Goal: Task Accomplishment & Management: Manage account settings

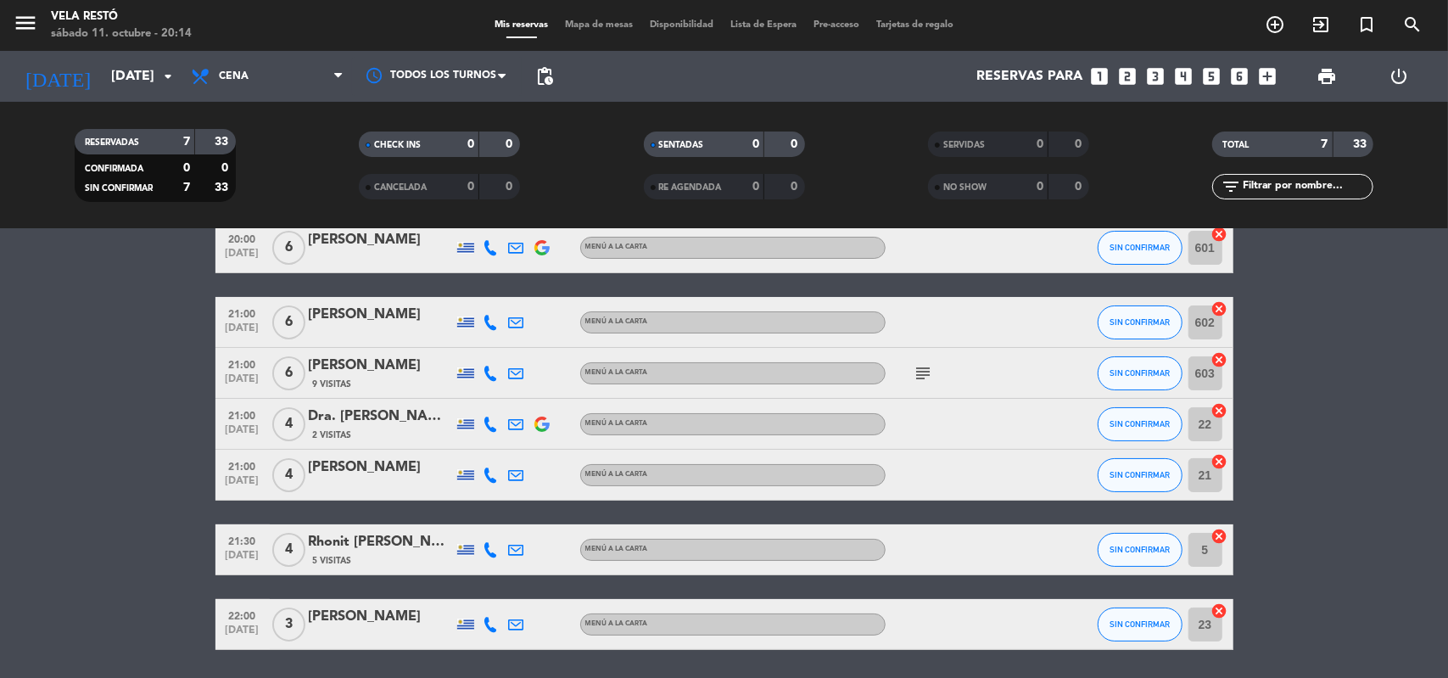
scroll to position [141, 0]
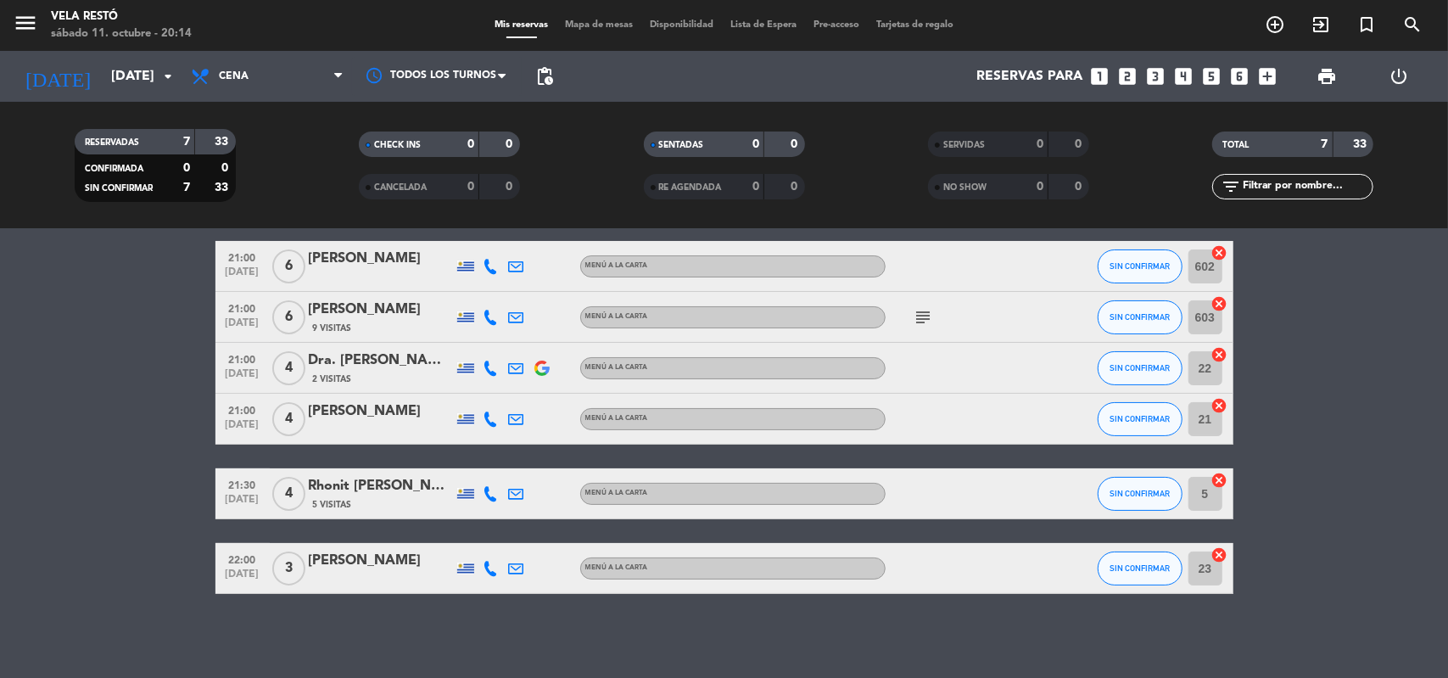
click at [374, 496] on div "Rhonit [PERSON_NAME]" at bounding box center [381, 486] width 144 height 22
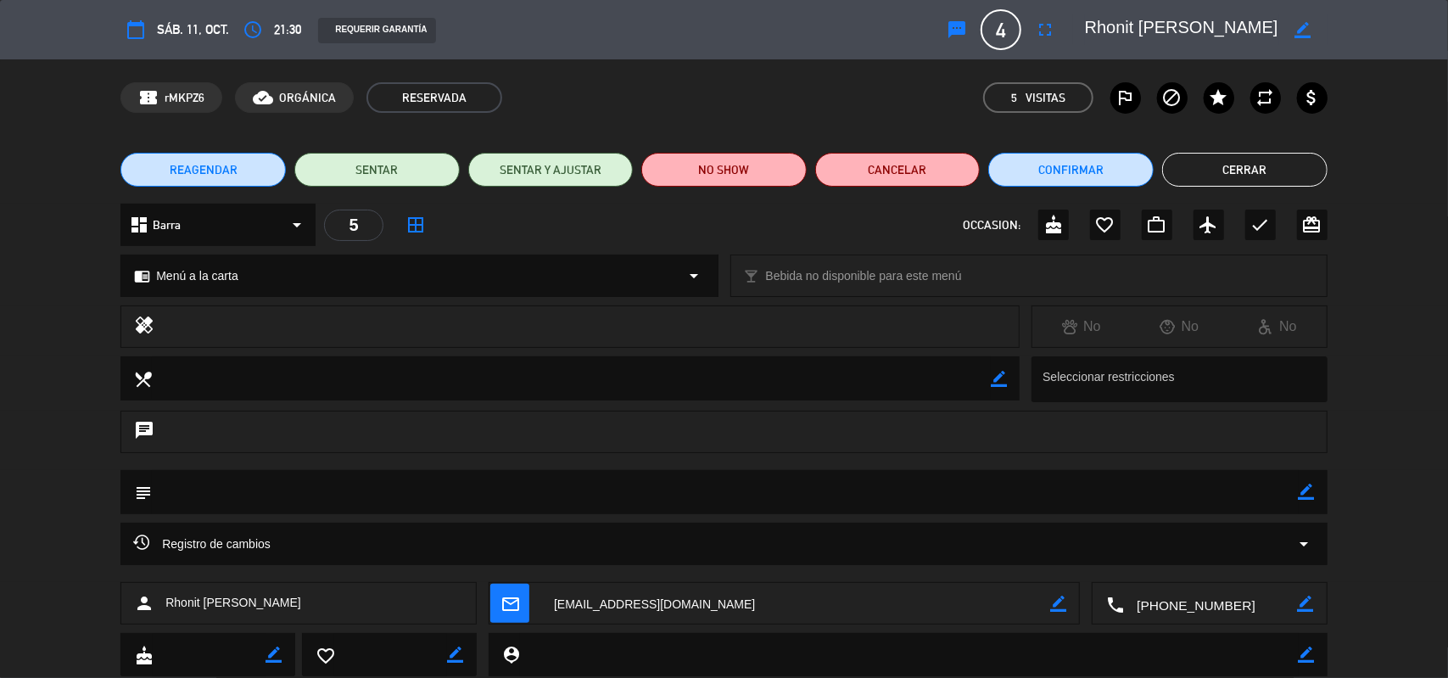
click at [1011, 32] on span "4" at bounding box center [1001, 29] width 41 height 41
click at [1054, 26] on icon "fullscreen" at bounding box center [1045, 30] width 20 height 20
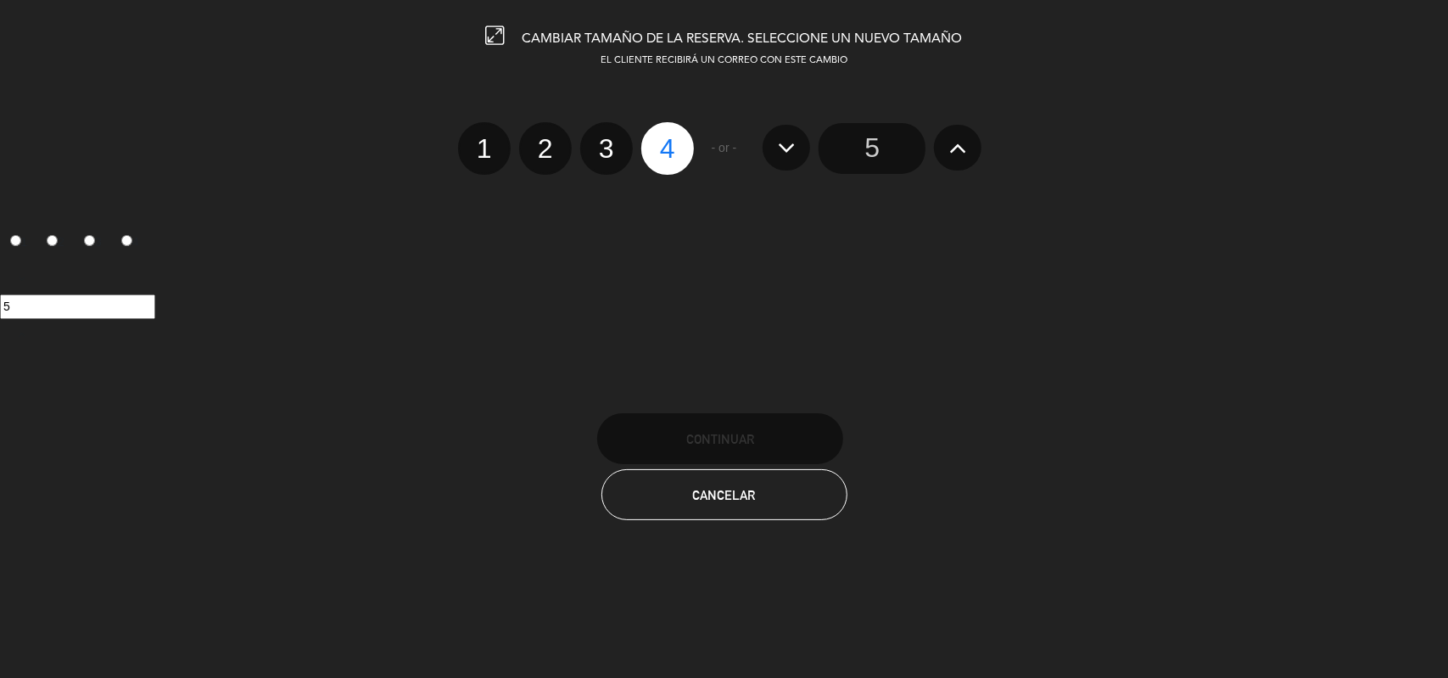
click at [961, 147] on icon at bounding box center [959, 147] width 18 height 27
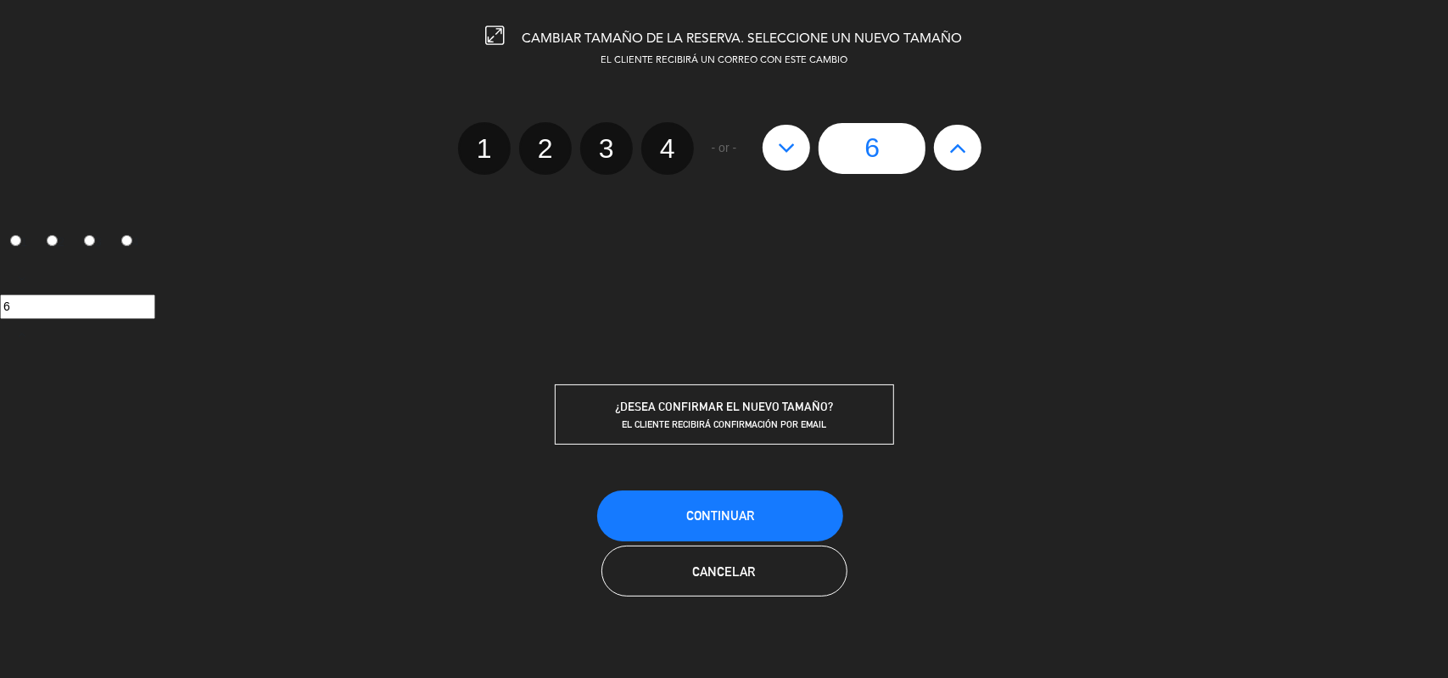
click at [961, 147] on icon at bounding box center [959, 147] width 18 height 27
type input "7"
click at [786, 155] on icon at bounding box center [787, 147] width 18 height 27
type input "6"
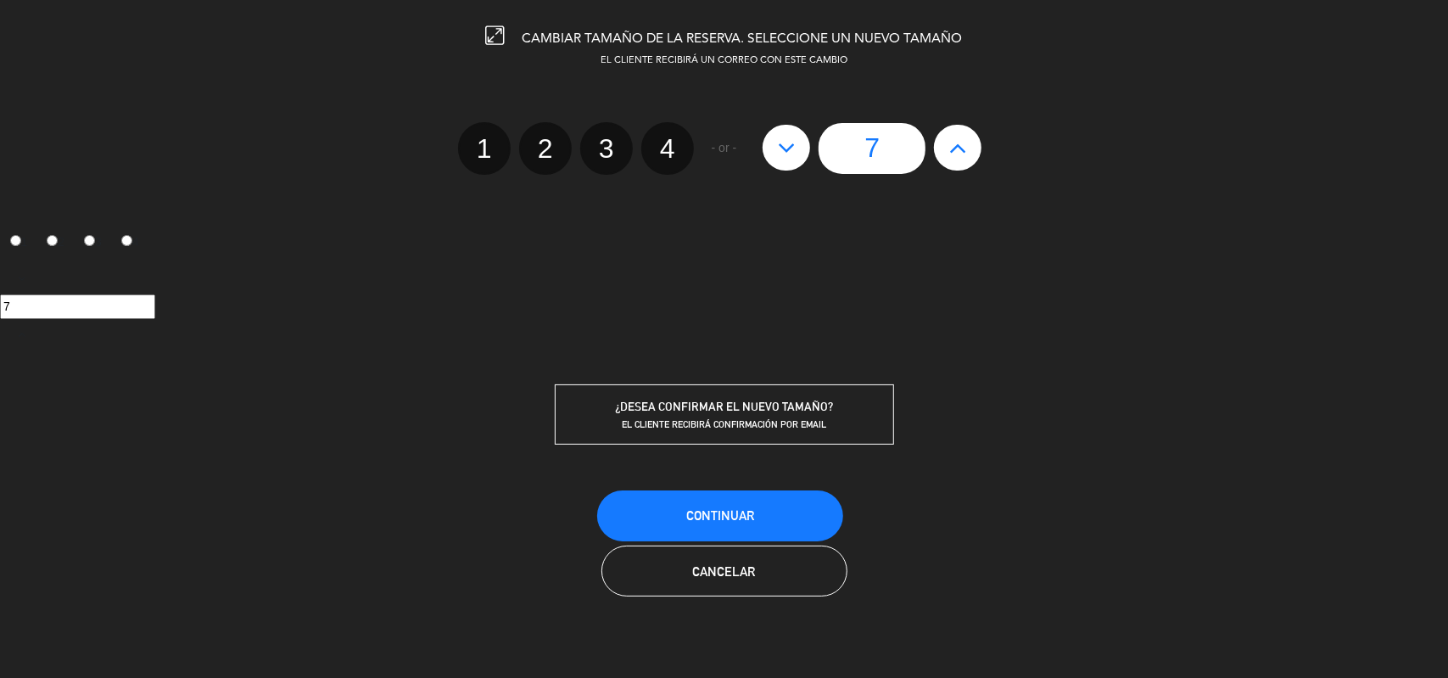
type input "6"
click at [783, 495] on button "Continuar" at bounding box center [720, 515] width 246 height 51
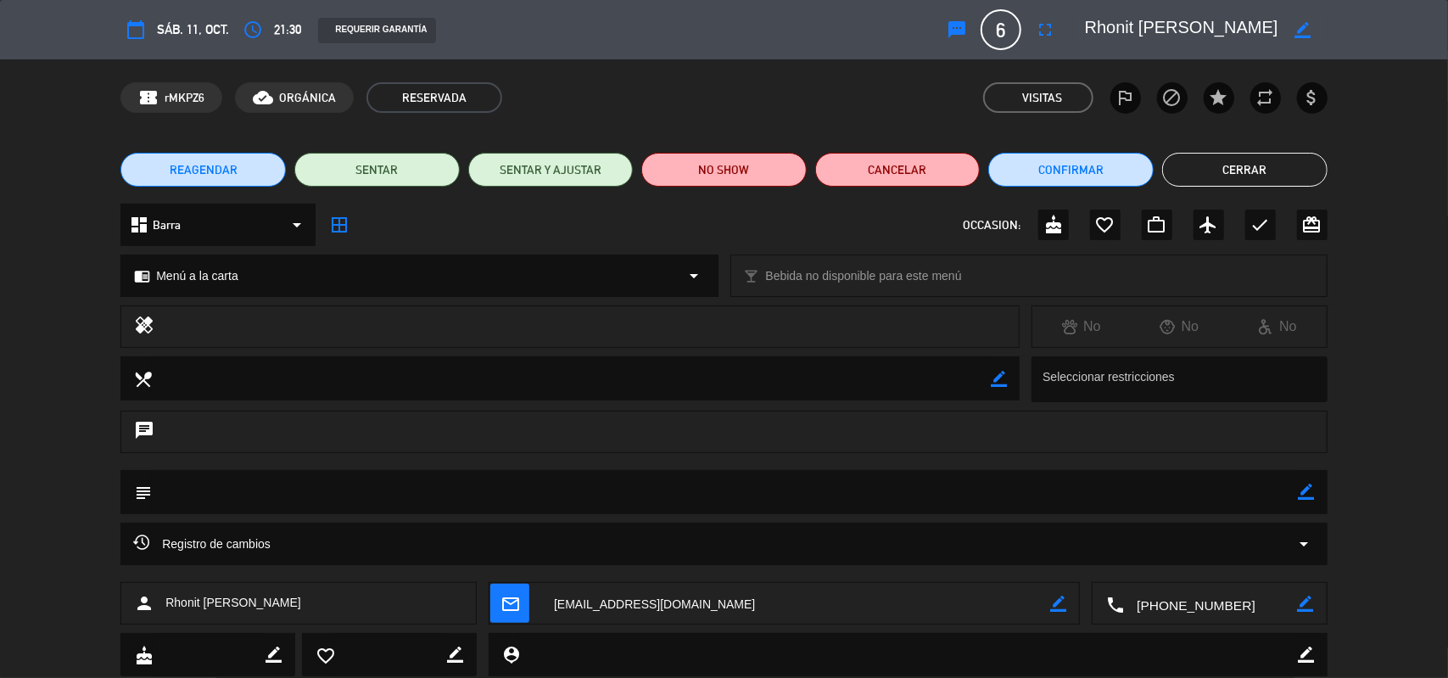
click at [1244, 158] on button "Cerrar" at bounding box center [1245, 170] width 165 height 34
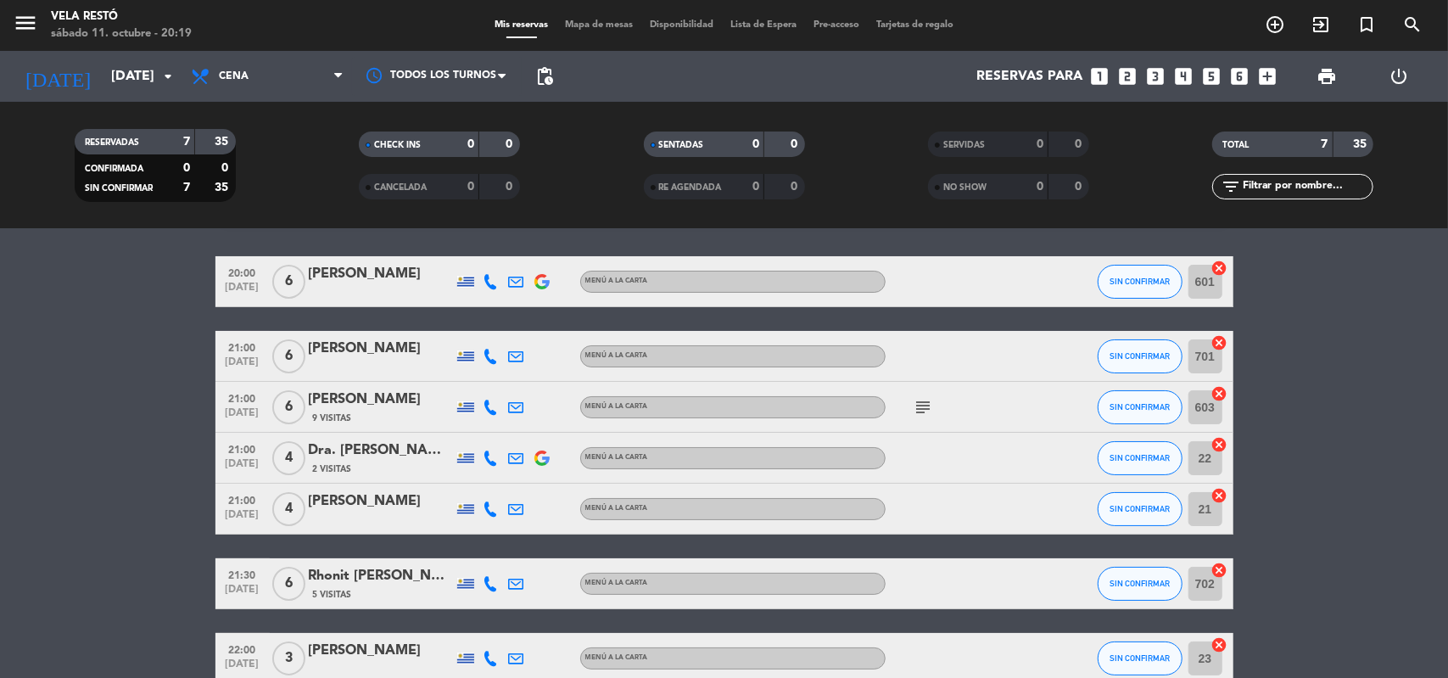
scroll to position [53, 0]
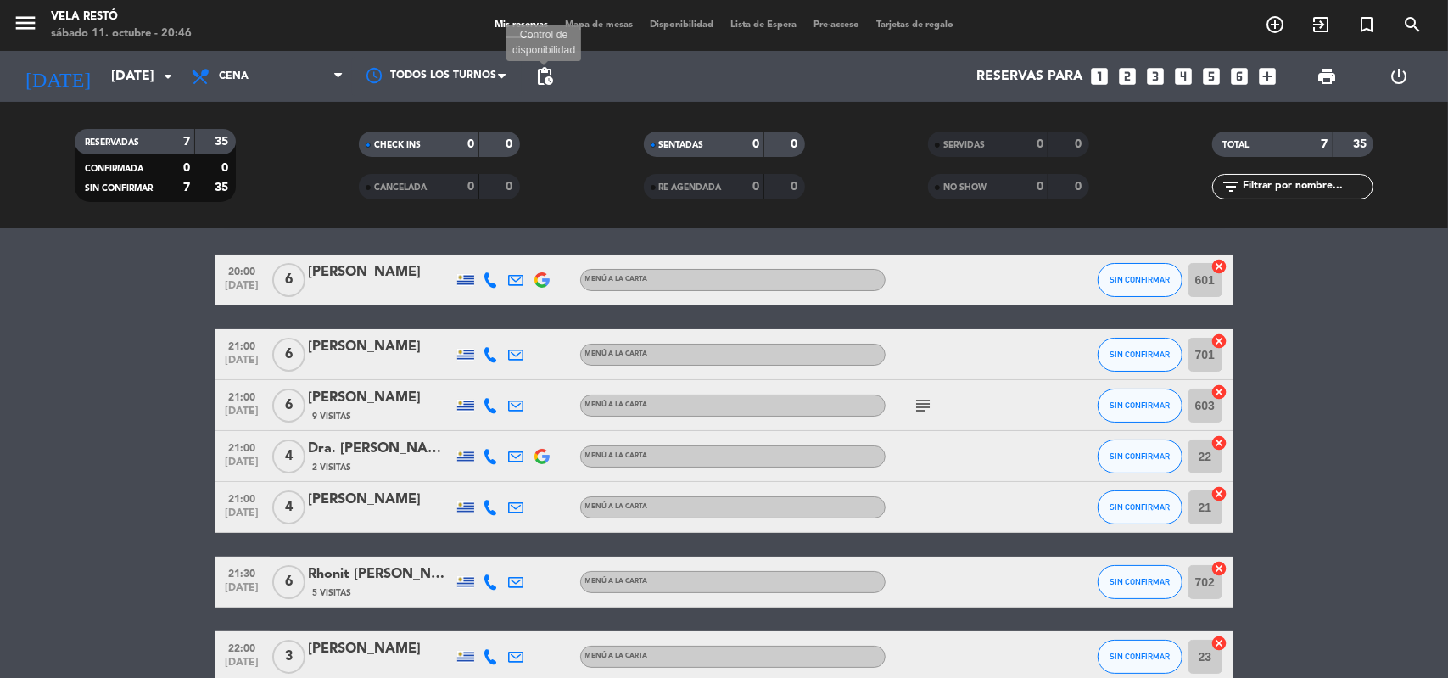
click at [547, 72] on span "pending_actions" at bounding box center [545, 76] width 20 height 20
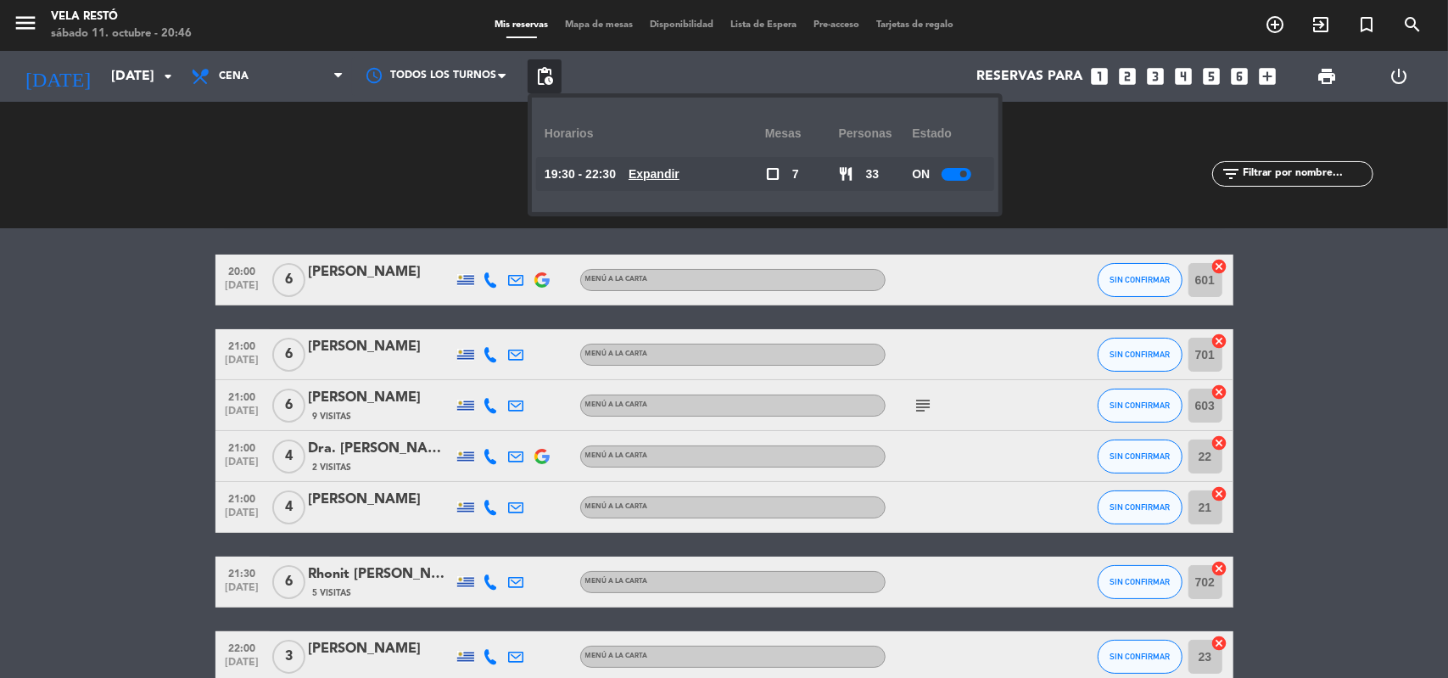
click at [664, 167] on u "Expandir" at bounding box center [654, 174] width 51 height 14
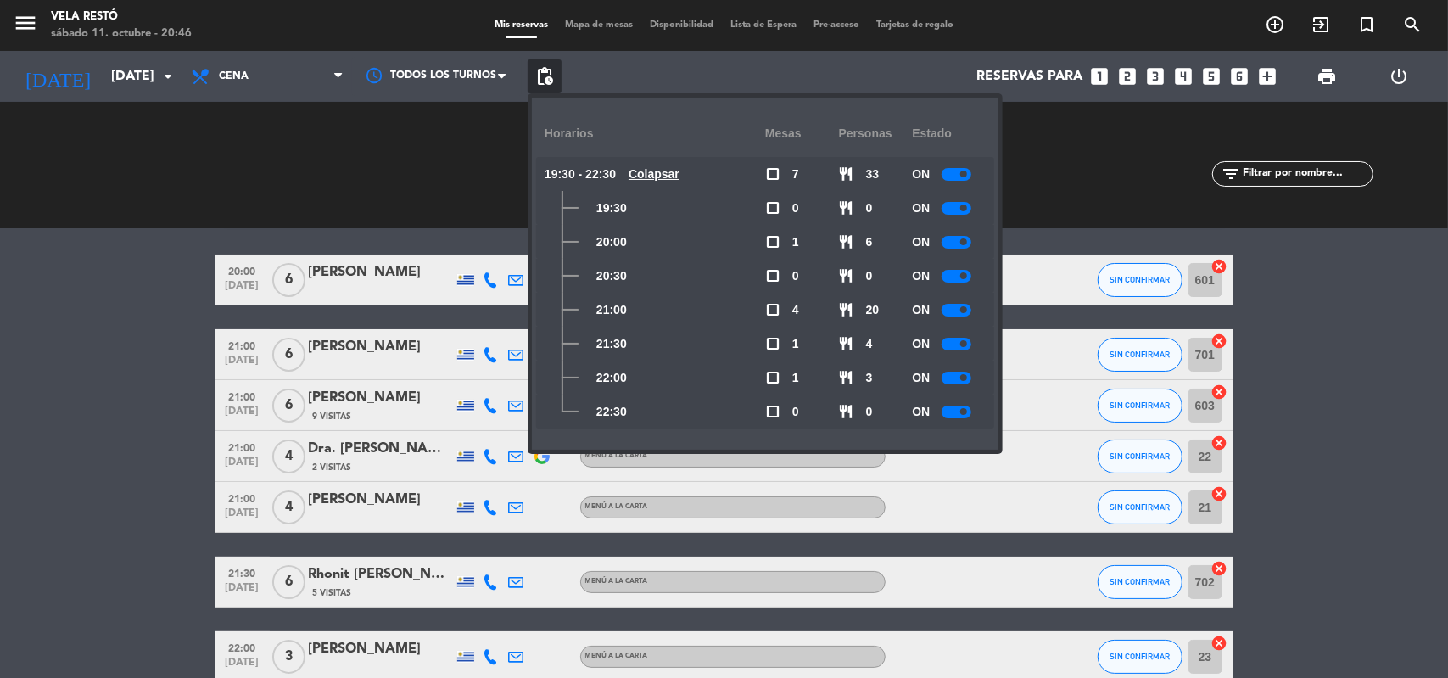
click at [176, 476] on bookings-row "20:00 [DATE] 6 [PERSON_NAME] a la carta SIN CONFIRMAR 601 cancel 21:00 [DATE] 6…" at bounding box center [724, 469] width 1448 height 428
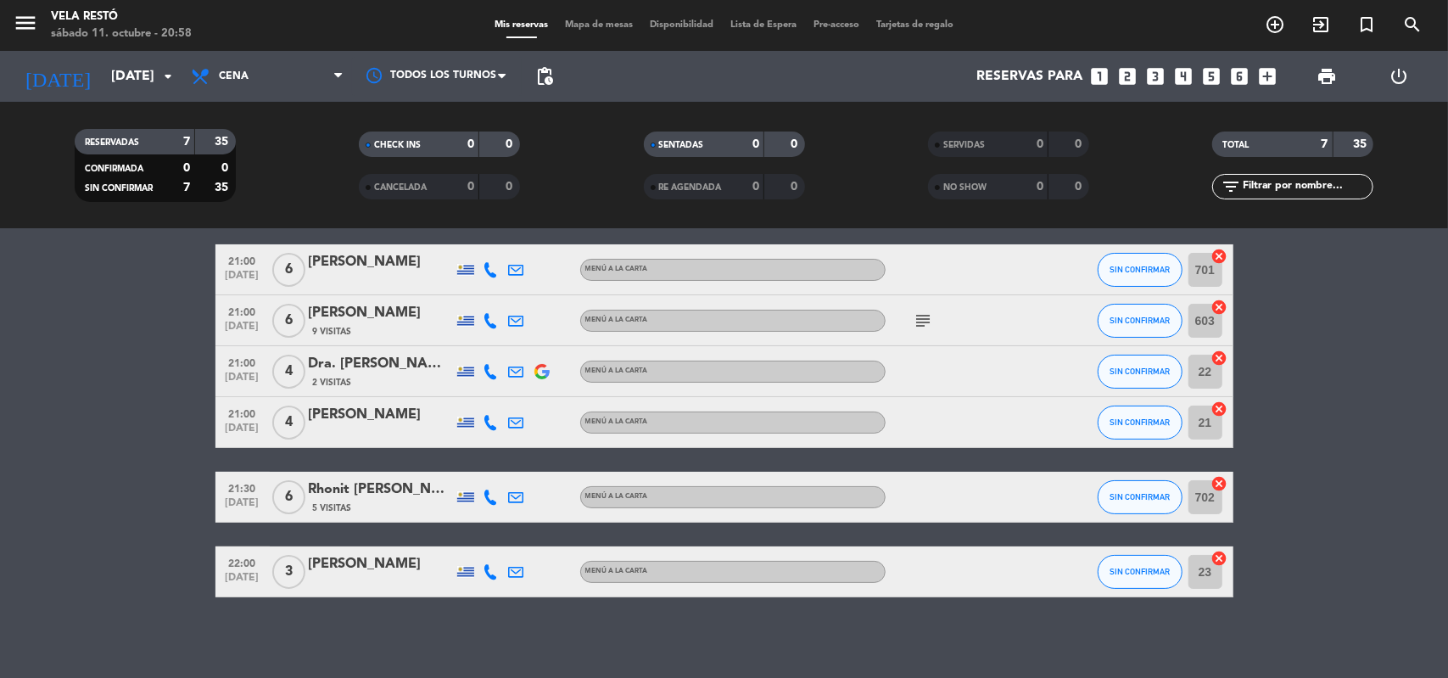
scroll to position [0, 0]
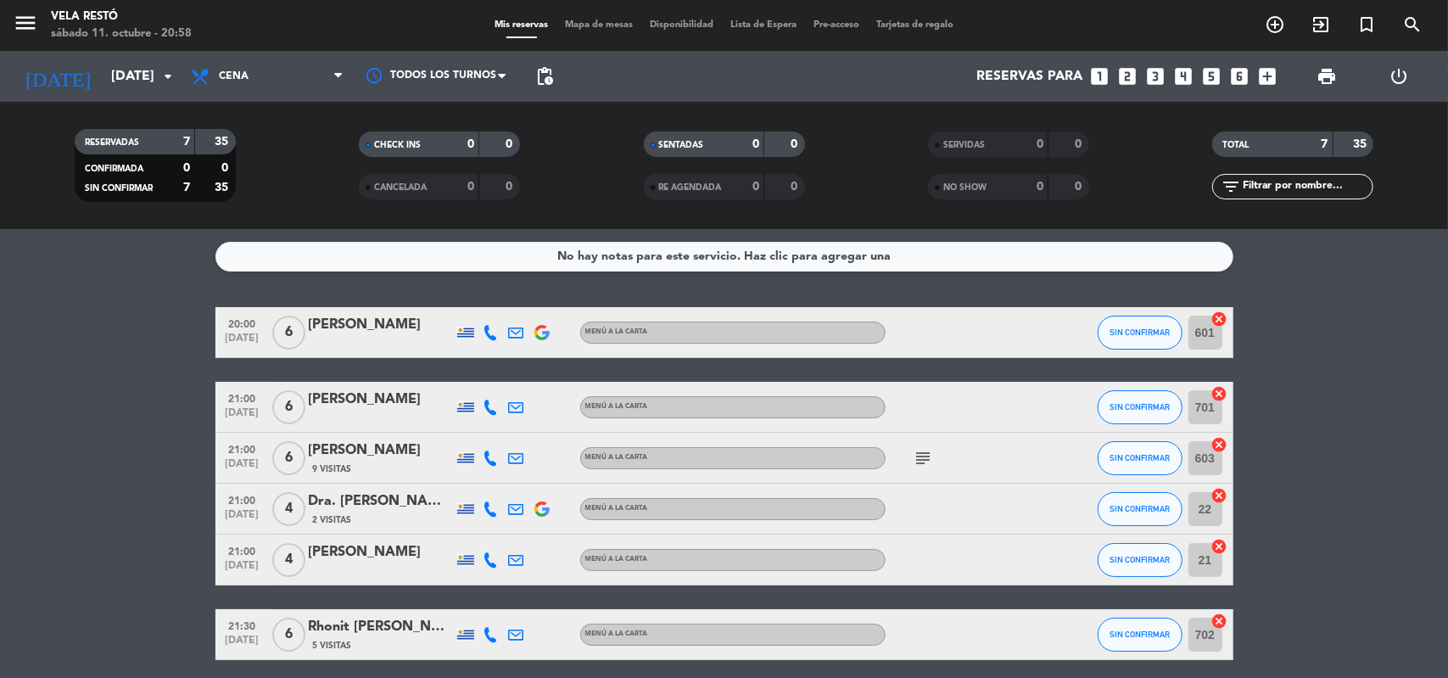
click at [912, 462] on span "subject" at bounding box center [923, 458] width 25 height 20
click at [916, 461] on icon "subject" at bounding box center [924, 458] width 20 height 20
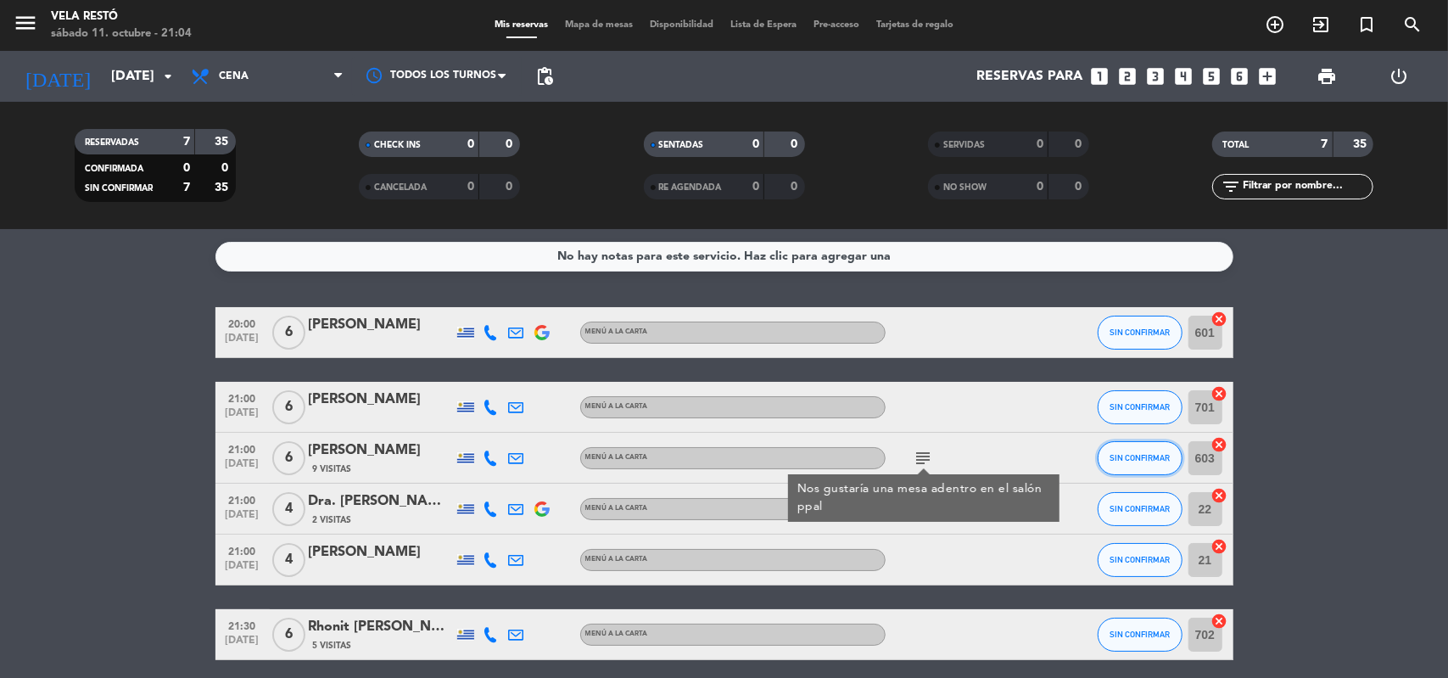
click at [1145, 469] on button "SIN CONFIRMAR" at bounding box center [1140, 458] width 85 height 34
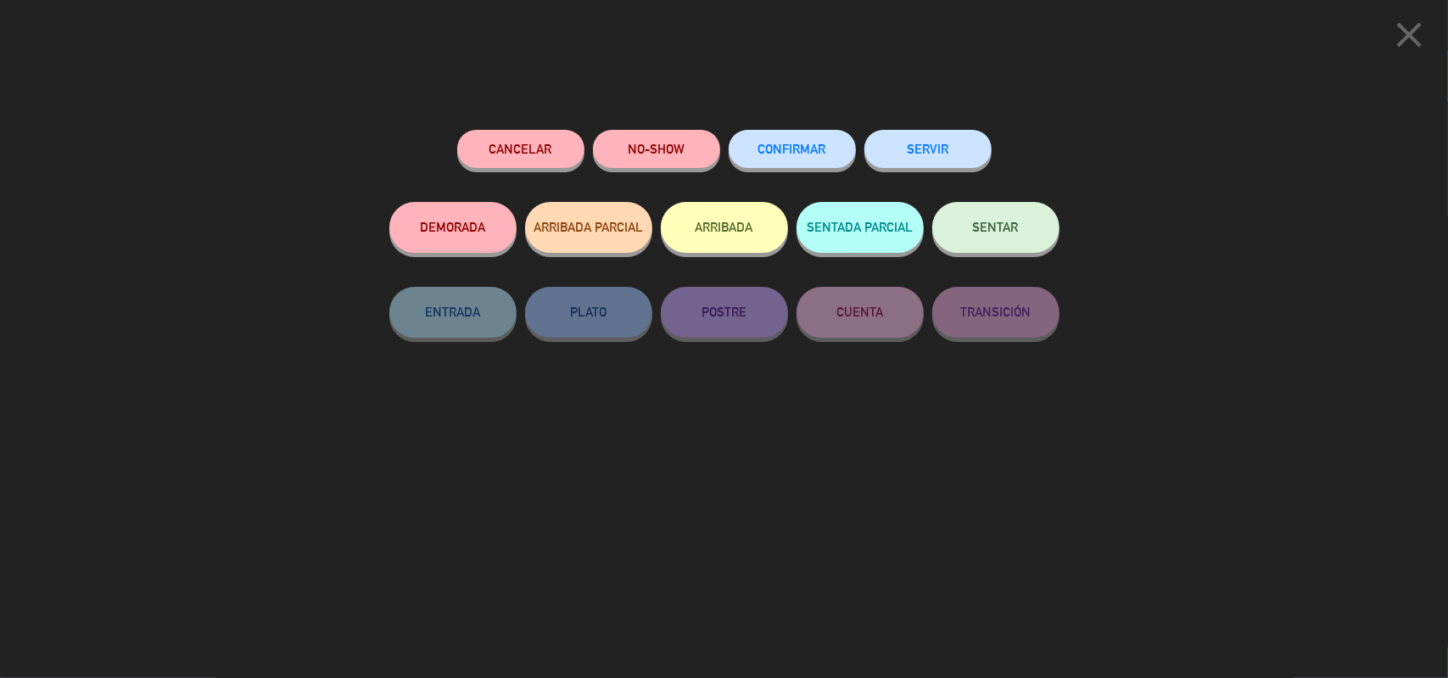
click at [989, 229] on span "SENTAR" at bounding box center [996, 227] width 46 height 14
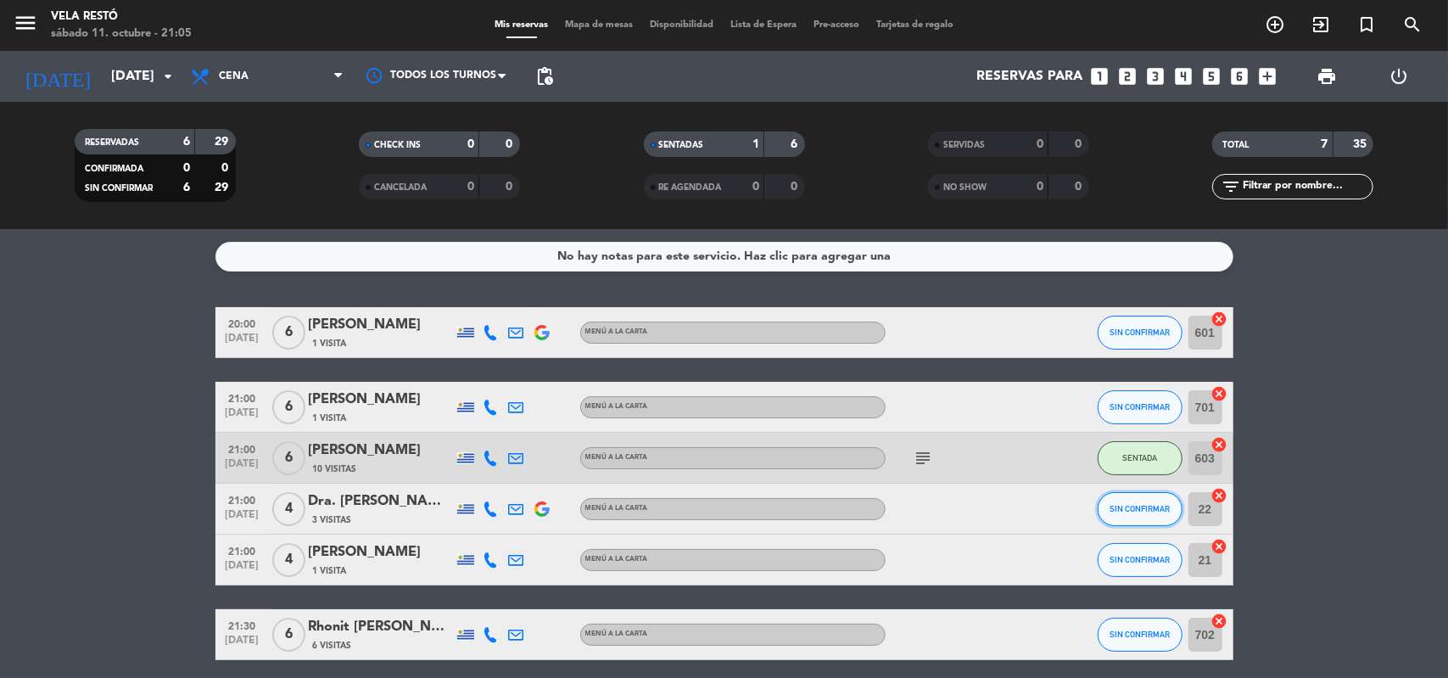
click at [1148, 510] on span "SIN CONFIRMAR" at bounding box center [1140, 508] width 60 height 9
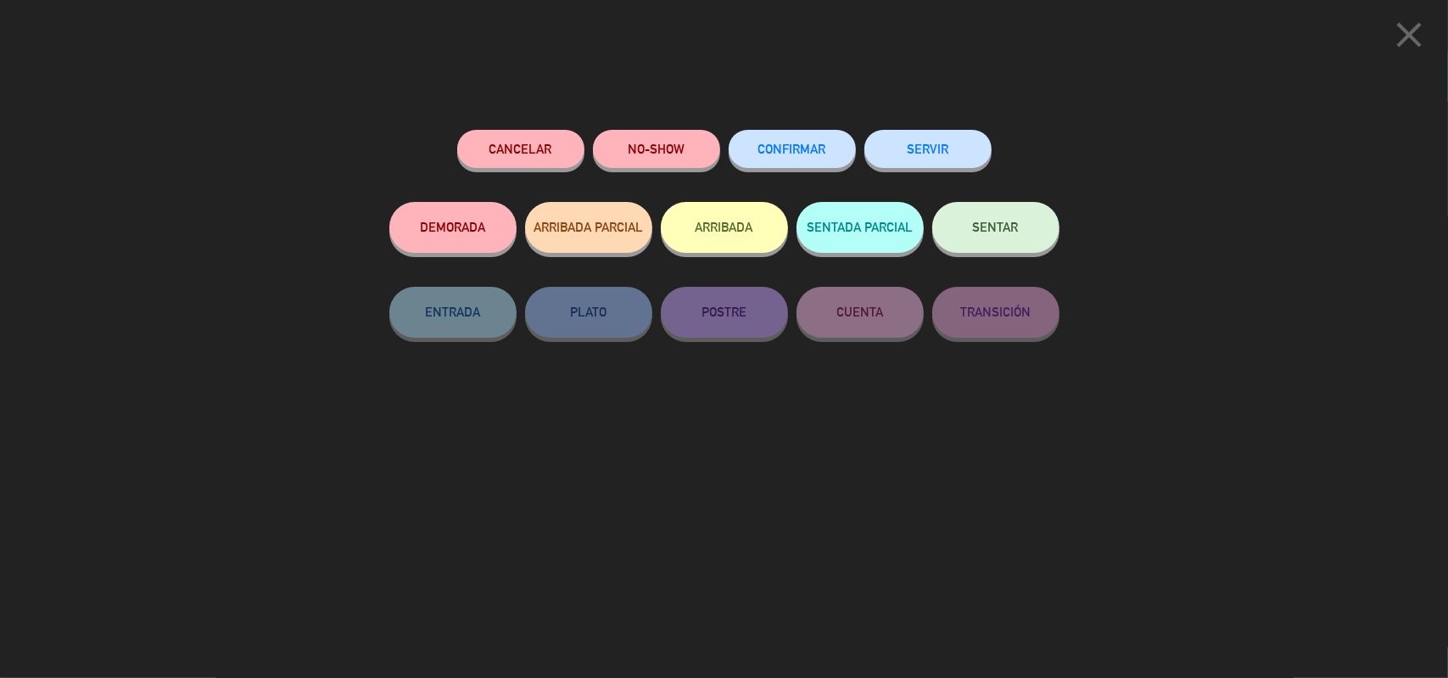
click at [1001, 237] on button "SENTAR" at bounding box center [996, 227] width 127 height 51
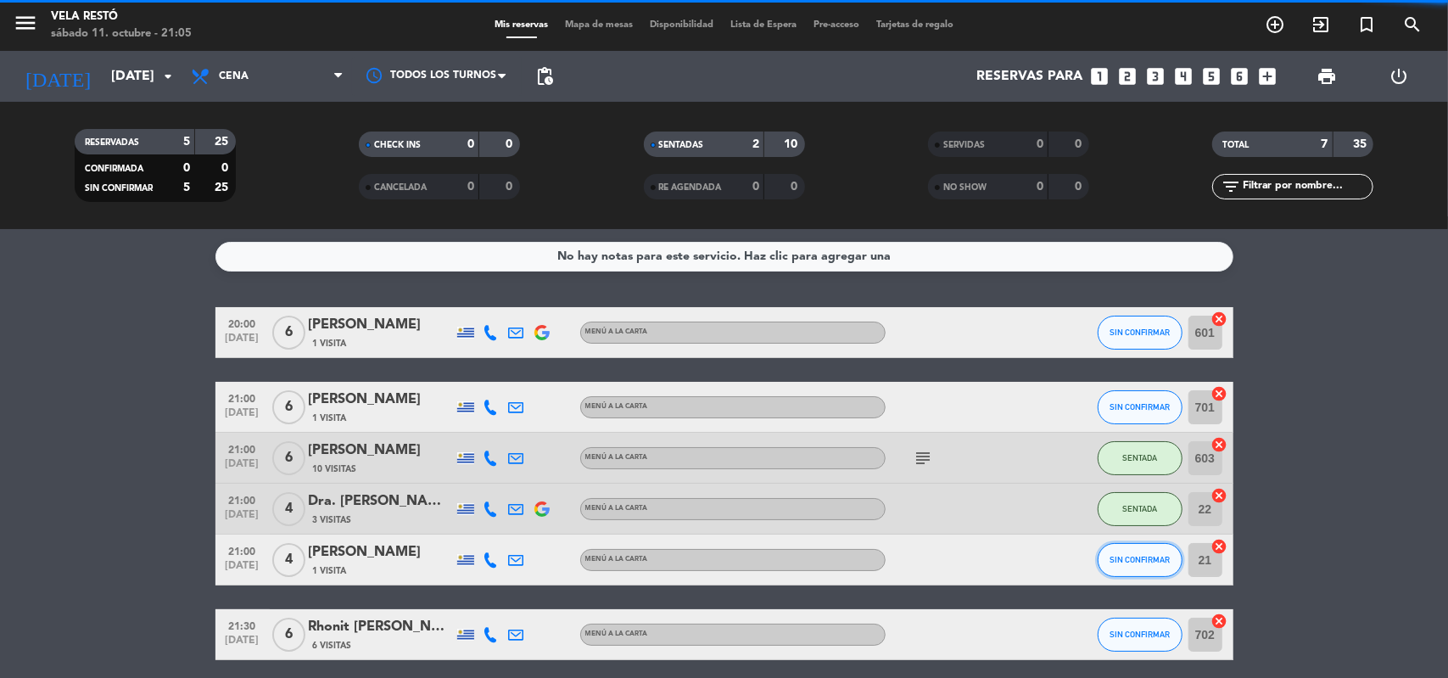
click at [1132, 555] on span "SIN CONFIRMAR" at bounding box center [1140, 559] width 60 height 9
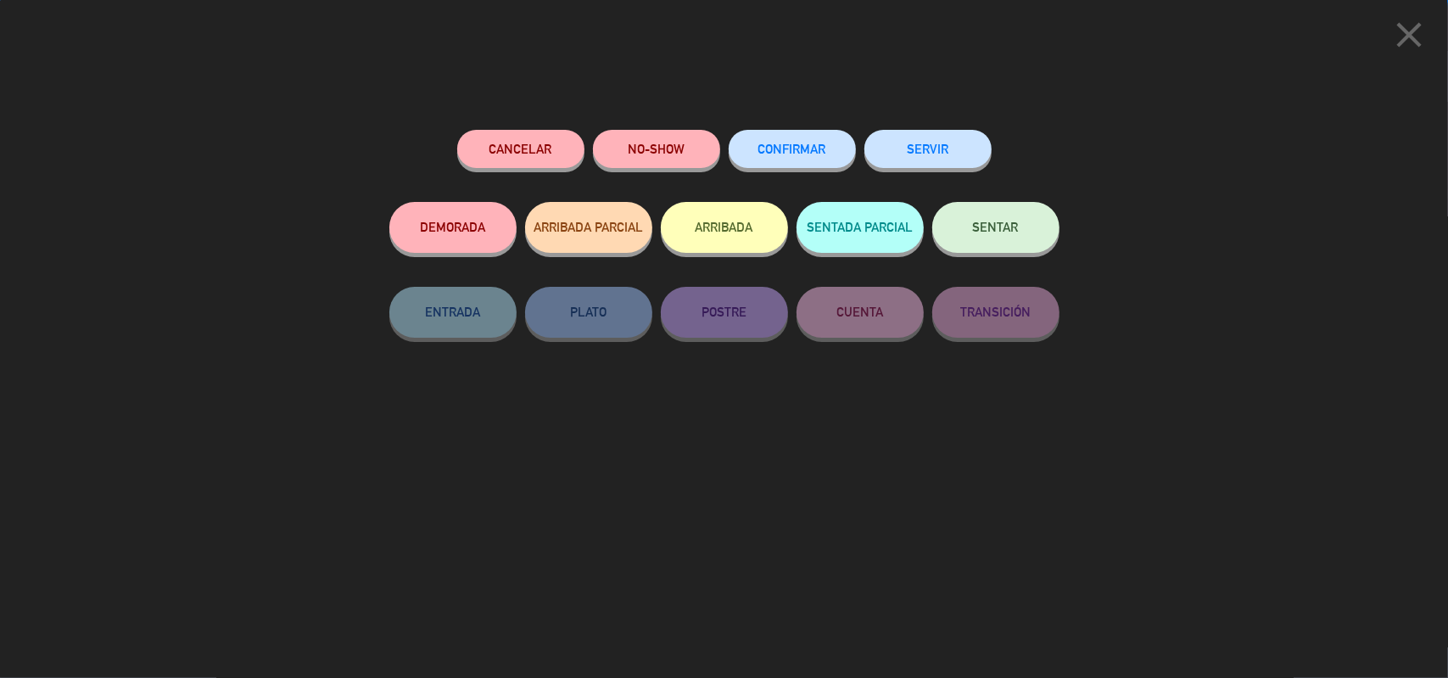
click at [995, 235] on button "SENTAR" at bounding box center [996, 227] width 127 height 51
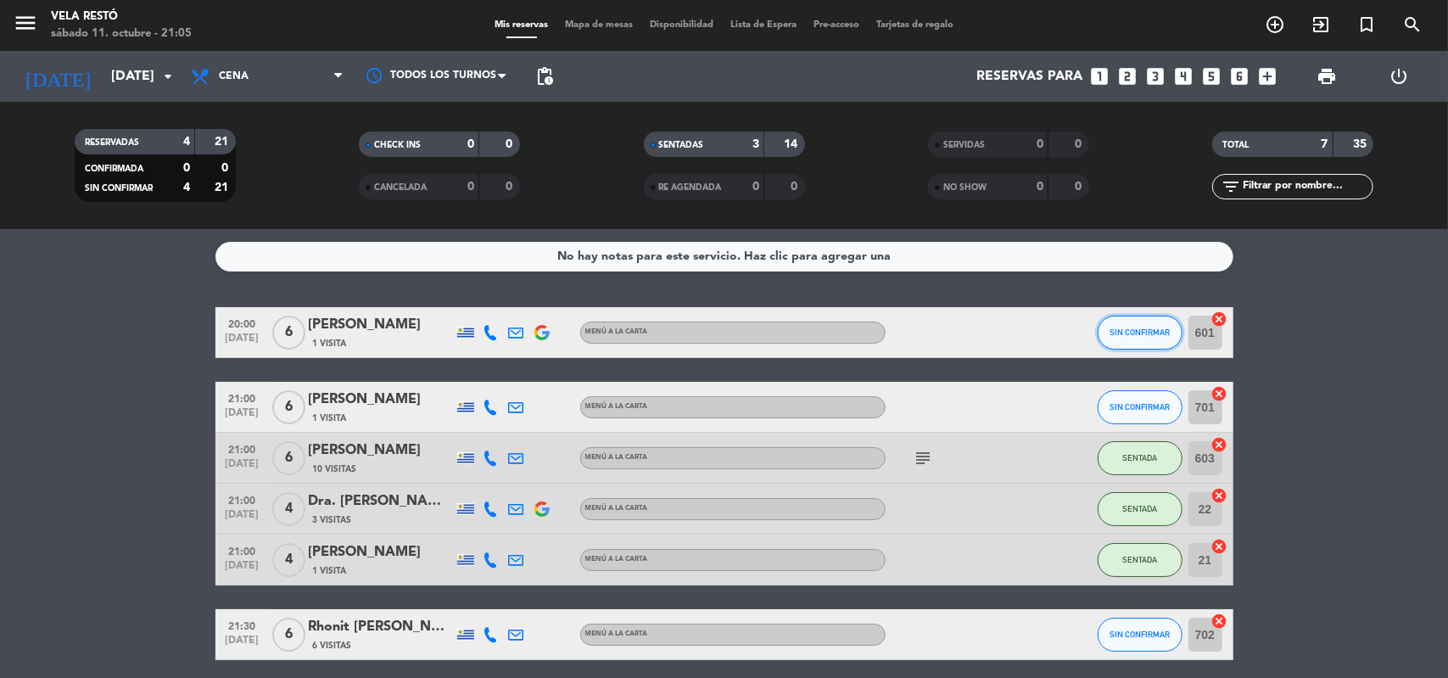
click at [1150, 335] on span "SIN CONFIRMAR" at bounding box center [1140, 332] width 60 height 9
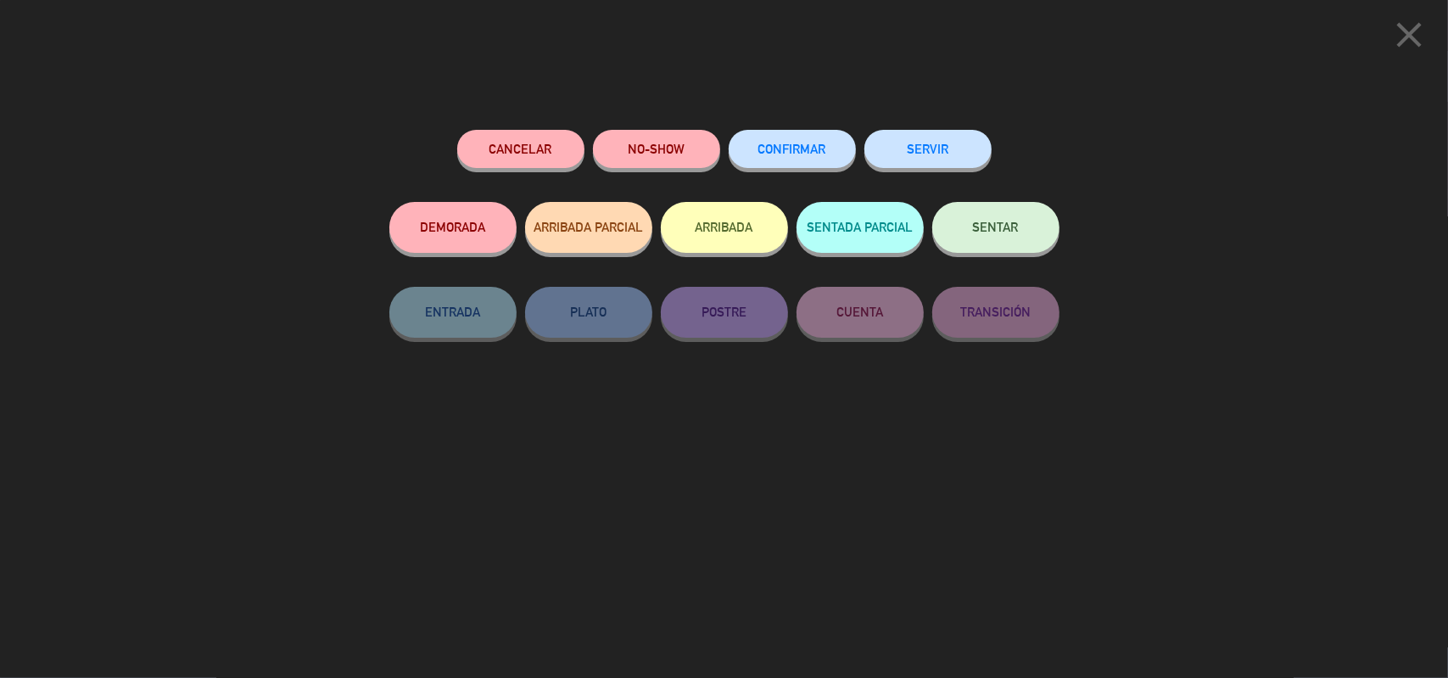
drag, startPoint x: 912, startPoint y: 154, endPoint x: 1098, endPoint y: 159, distance: 185.9
click at [1098, 159] on div "close Cancelar NO-SHOW CONFIRMAR SERVIR DEMORADA ARRIBADA PARCIAL ARRIBADA SENT…" at bounding box center [724, 339] width 1448 height 678
click at [1017, 221] on button "SENTAR" at bounding box center [996, 227] width 127 height 51
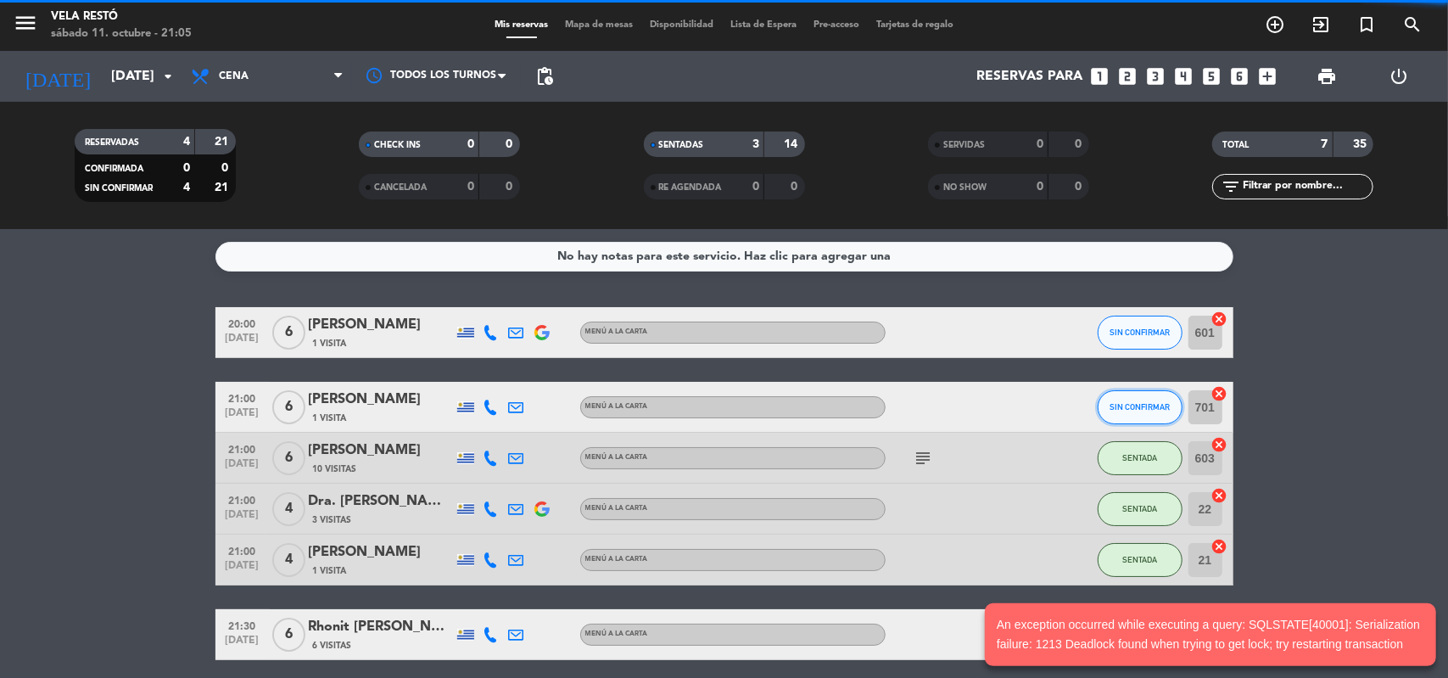
click at [1121, 396] on button "SIN CONFIRMAR" at bounding box center [1140, 407] width 85 height 34
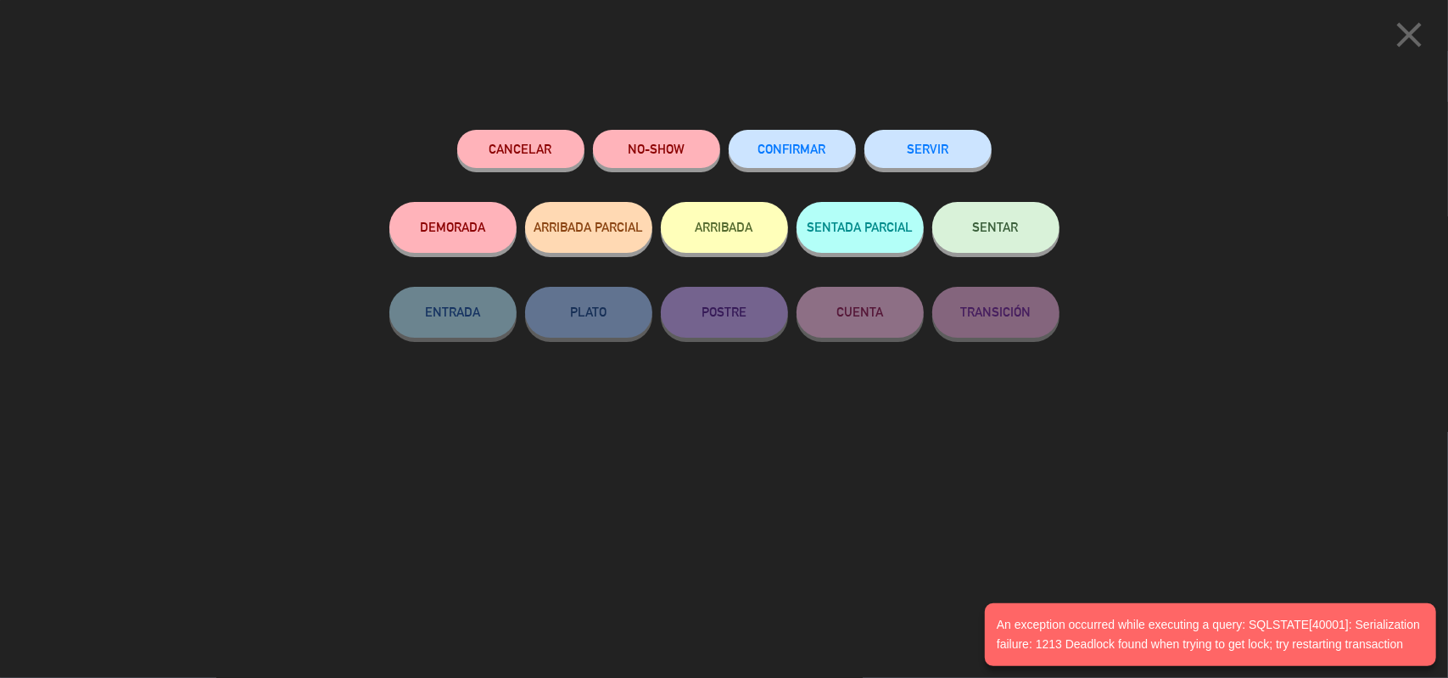
click at [998, 215] on button "SENTAR" at bounding box center [996, 227] width 127 height 51
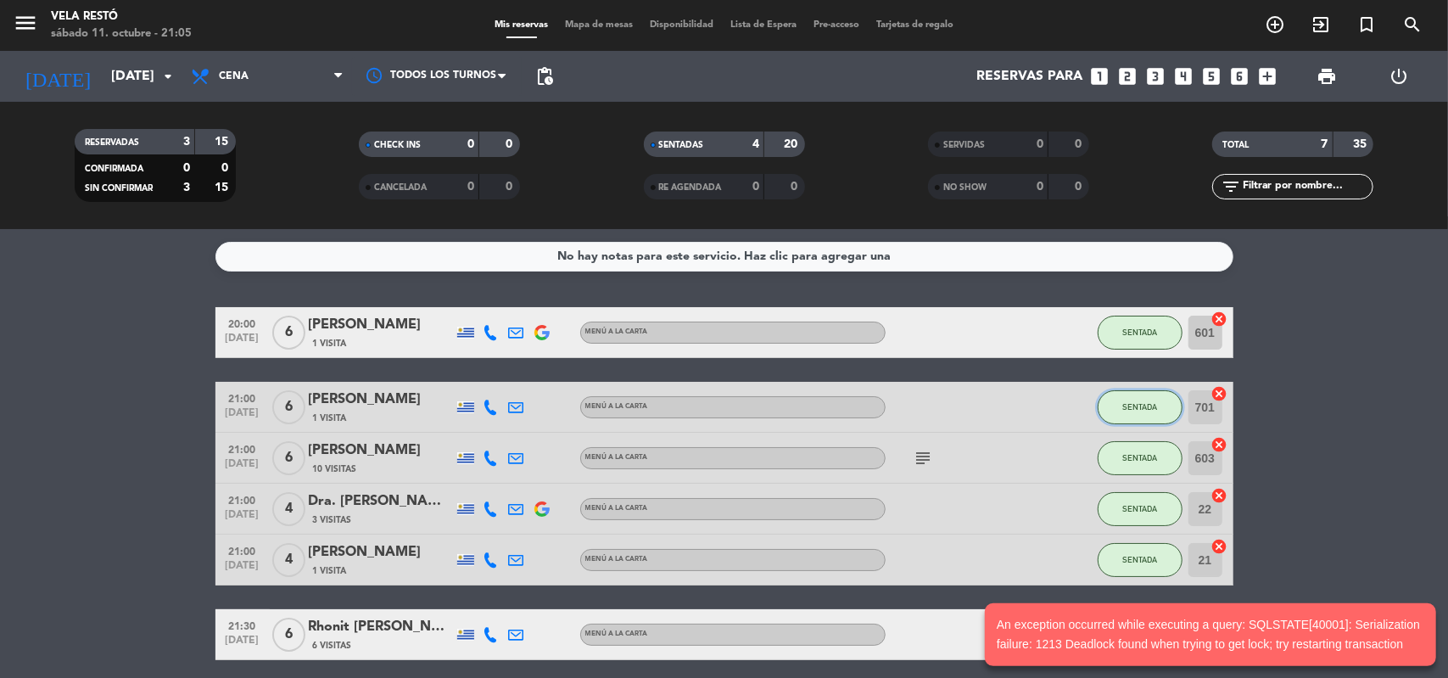
drag, startPoint x: 1135, startPoint y: 415, endPoint x: 1378, endPoint y: 408, distance: 242.8
click at [1378, 408] on bookings-row "20:00 [DATE] 6 [PERSON_NAME] 1 Visita Menú a la carta SENTADA 601 cancel 21:00 …" at bounding box center [724, 521] width 1448 height 428
click at [1315, 397] on bookings-row "20:00 [DATE] 6 [PERSON_NAME] 1 Visita Menú a la carta SENTADA 601 cancel 21:00 …" at bounding box center [724, 521] width 1448 height 428
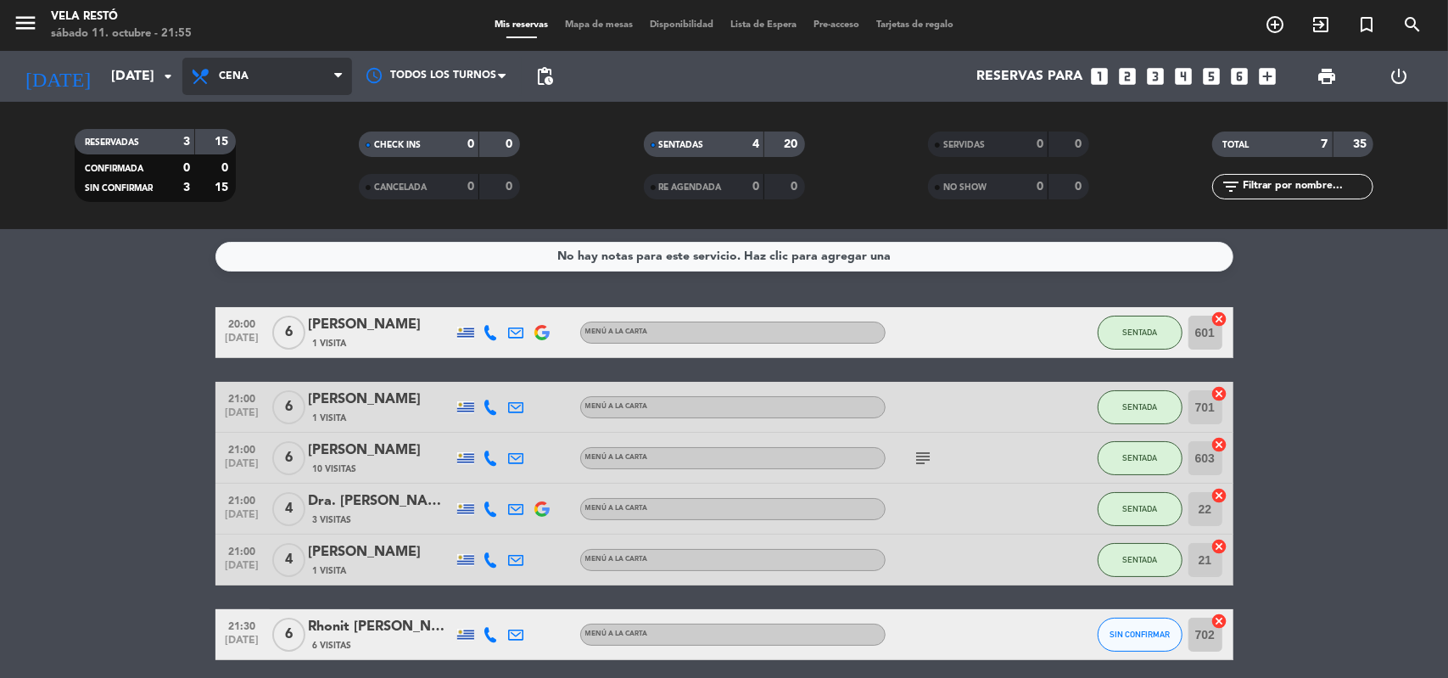
click at [317, 89] on span "Cena" at bounding box center [267, 76] width 170 height 37
click at [283, 237] on ng-component "menu Vela Restó [DATE] 11. octubre - 21:55 Mis reservas Mapa de mesas Disponibi…" at bounding box center [724, 339] width 1448 height 678
